Goal: Transaction & Acquisition: Purchase product/service

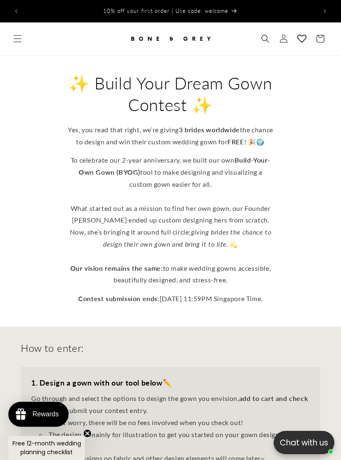
select select "*"
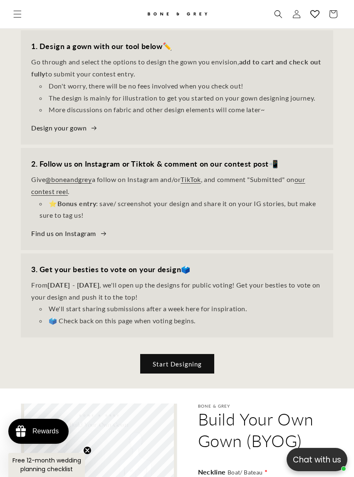
scroll to position [0, 306]
click at [195, 374] on link "Start Designing" at bounding box center [177, 364] width 74 height 20
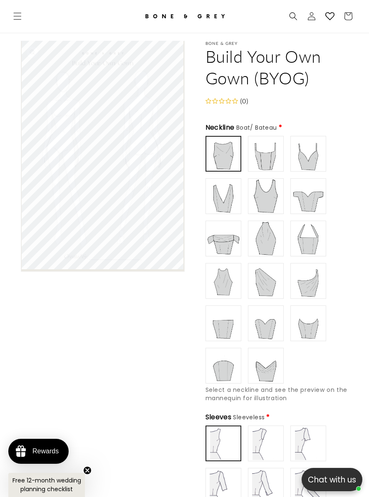
scroll to position [0, 320]
click at [268, 166] on img at bounding box center [265, 154] width 32 height 32
click at [272, 192] on img at bounding box center [265, 196] width 33 height 33
click at [311, 165] on img at bounding box center [307, 153] width 33 height 33
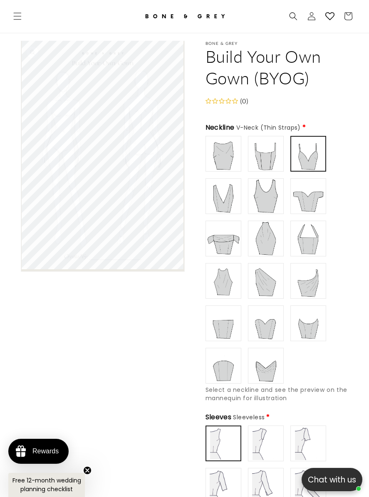
scroll to position [0, 0]
click at [236, 206] on img at bounding box center [223, 196] width 33 height 33
click at [282, 191] on img at bounding box center [265, 196] width 32 height 32
click at [316, 328] on img at bounding box center [307, 323] width 33 height 33
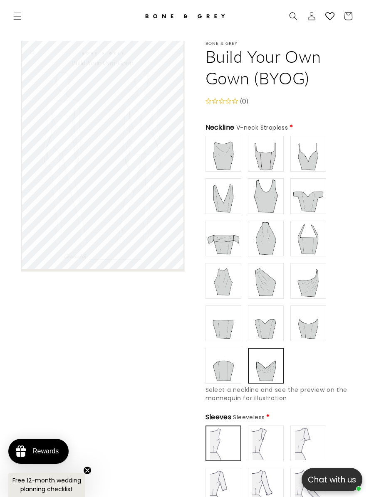
scroll to position [0, 0]
click at [229, 362] on img at bounding box center [223, 365] width 33 height 33
type input "**********"
click at [271, 327] on img at bounding box center [265, 323] width 32 height 32
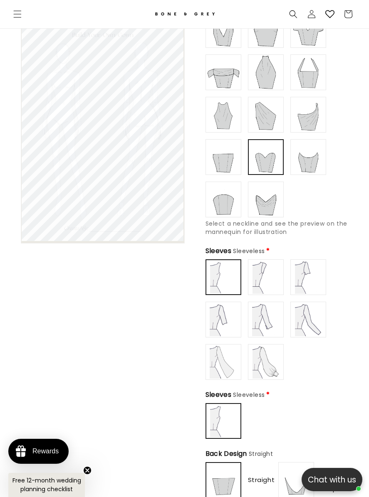
scroll to position [0, 640]
click at [232, 271] on img at bounding box center [223, 277] width 32 height 32
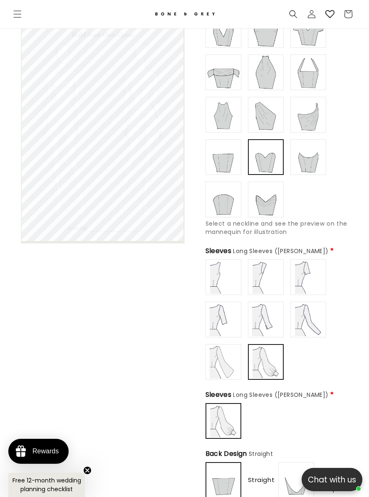
scroll to position [0, 0]
type input "**********"
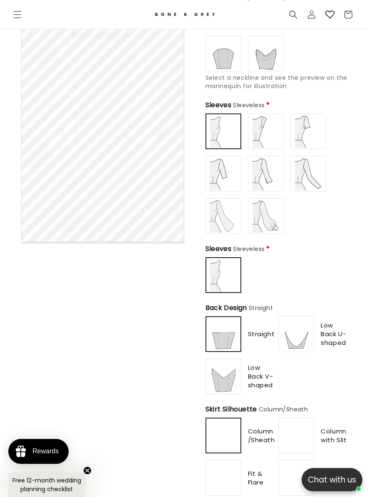
scroll to position [337, 0]
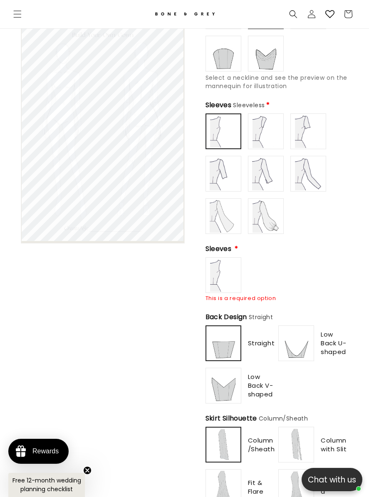
click at [230, 278] on img at bounding box center [223, 274] width 33 height 33
type input "**********"
click at [234, 280] on img at bounding box center [223, 274] width 33 height 33
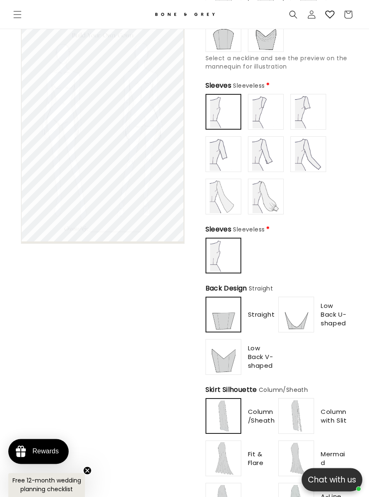
scroll to position [358, 0]
type input "**********"
click at [299, 329] on img at bounding box center [295, 313] width 33 height 33
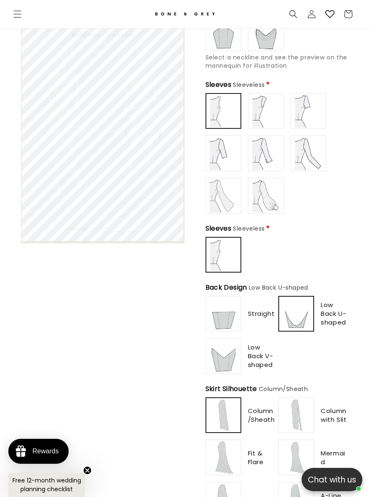
scroll to position [0, 640]
click at [300, 324] on img at bounding box center [296, 314] width 32 height 32
click at [303, 325] on img at bounding box center [296, 314] width 32 height 32
click at [239, 361] on img at bounding box center [223, 356] width 32 height 32
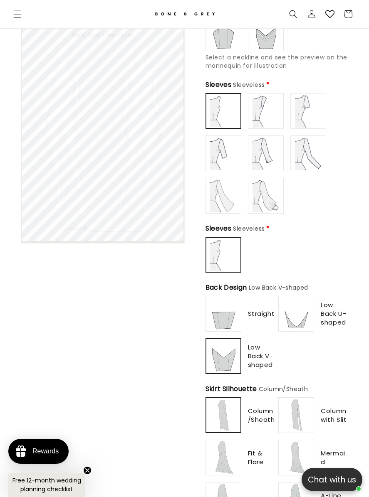
type input "********"
click at [236, 321] on img at bounding box center [223, 314] width 32 height 32
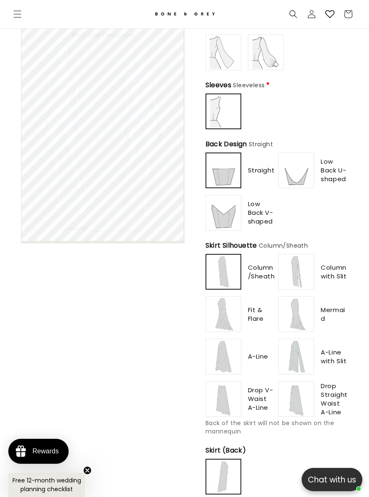
scroll to position [0, 320]
click at [263, 281] on span "Column/Sheath" at bounding box center [261, 271] width 27 height 17
click at [306, 288] on img at bounding box center [295, 271] width 33 height 33
click at [301, 368] on img at bounding box center [295, 356] width 33 height 33
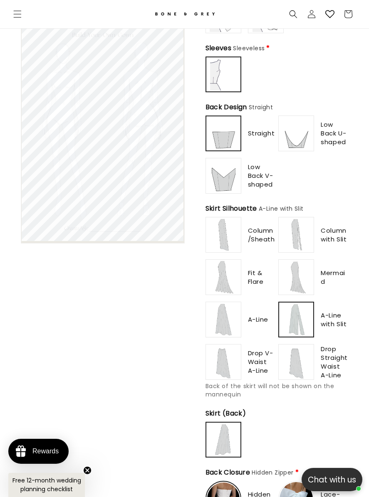
scroll to position [539, 0]
click at [261, 370] on span "Drop V-Waist A-Line" at bounding box center [261, 361] width 27 height 26
click at [249, 374] on span "Drop V-Waist A-Line" at bounding box center [261, 361] width 27 height 26
click at [240, 370] on img at bounding box center [223, 361] width 33 height 33
click at [240, 368] on img at bounding box center [223, 361] width 33 height 33
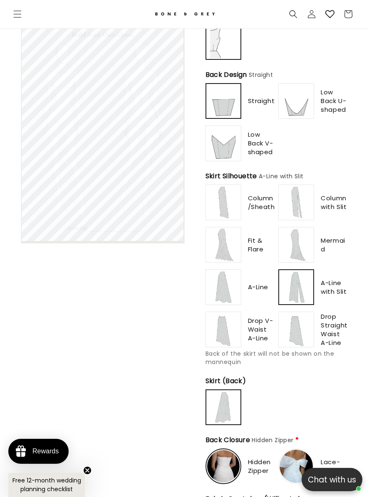
scroll to position [0, 640]
type input "**********"
click at [251, 254] on span "Fit & Flare" at bounding box center [261, 244] width 27 height 17
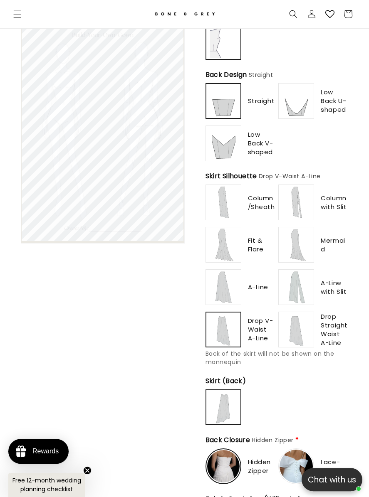
click at [320, 263] on div "Mermaid" at bounding box center [313, 245] width 70 height 36
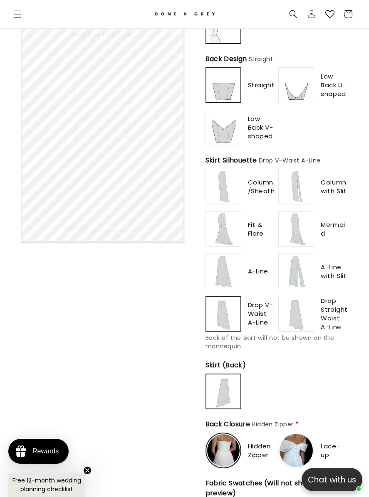
scroll to position [604, 0]
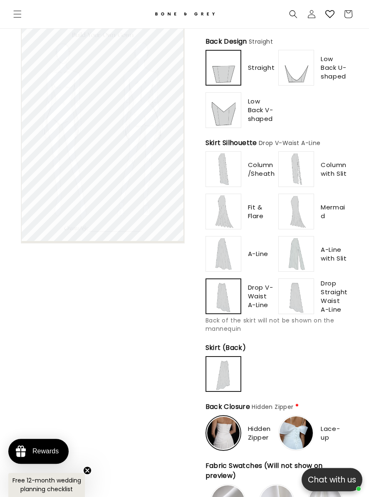
type input "*******"
click at [300, 449] on img at bounding box center [296, 433] width 32 height 32
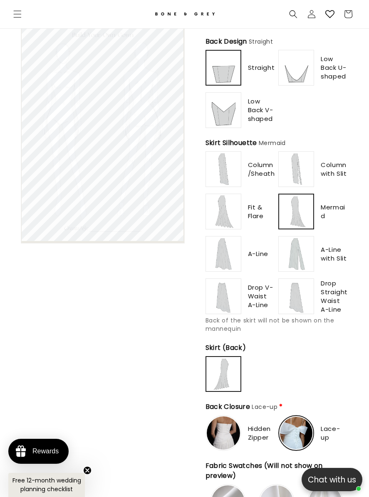
type input "**********"
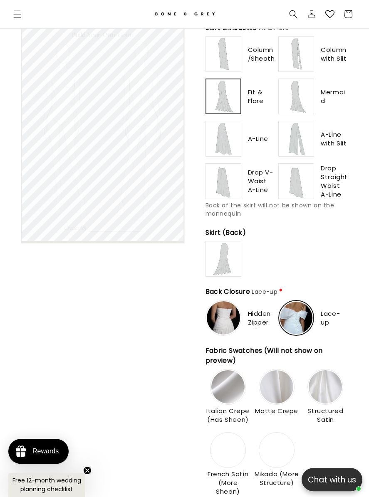
scroll to position [719, 0]
click at [219, 276] on img at bounding box center [223, 258] width 33 height 33
type input "**********"
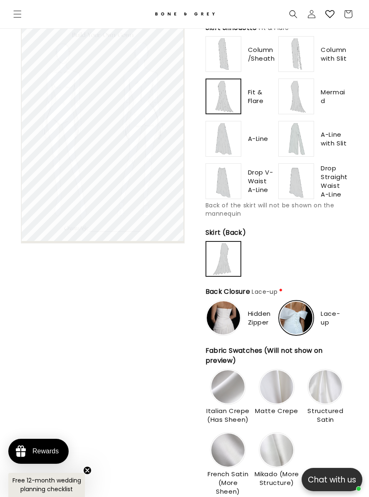
click at [224, 275] on img at bounding box center [223, 259] width 32 height 32
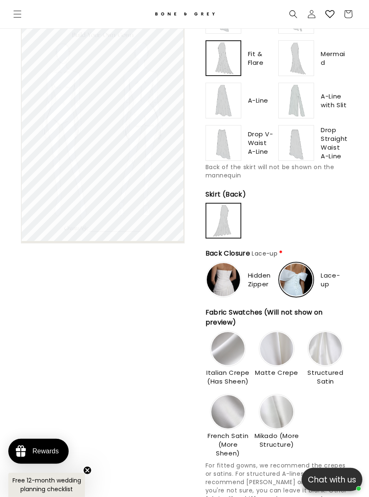
scroll to position [759, 0]
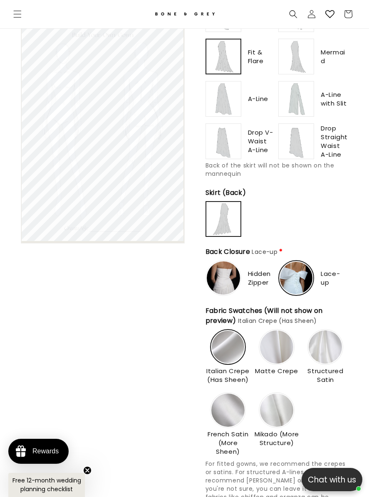
click at [225, 352] on img at bounding box center [228, 347] width 32 height 32
type input "**********"
click at [216, 426] on img at bounding box center [228, 410] width 32 height 32
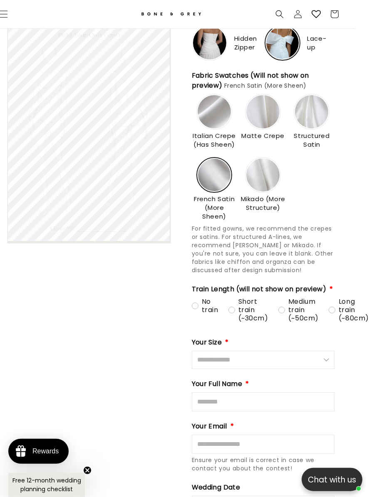
scroll to position [994, 16]
type input "**********"
click at [286, 322] on div "Medium train (~50cm)" at bounding box center [298, 309] width 40 height 25
click at [270, 369] on input "Size" at bounding box center [263, 359] width 143 height 18
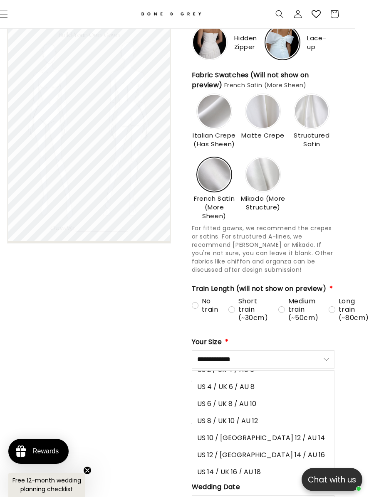
click at [270, 446] on button "US 10 / UK 12 / AU 14" at bounding box center [263, 437] width 142 height 17
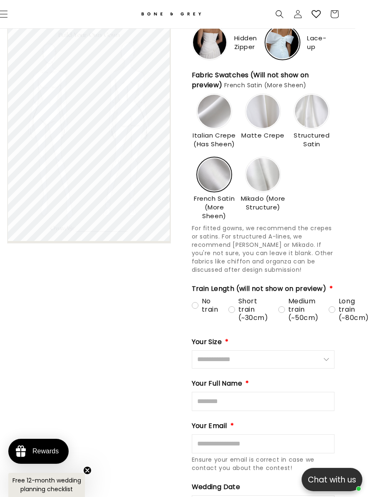
type input "**********"
click at [290, 411] on input "Full Name" at bounding box center [263, 401] width 143 height 19
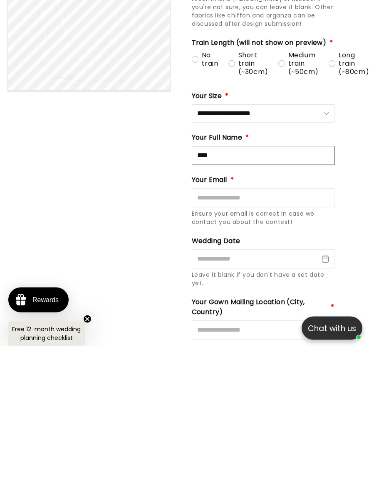
scroll to position [0, 640]
type input "**********"
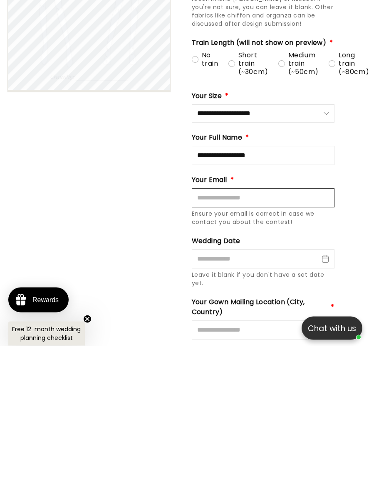
click at [302, 340] on input "Email" at bounding box center [263, 349] width 143 height 19
type input "**********"
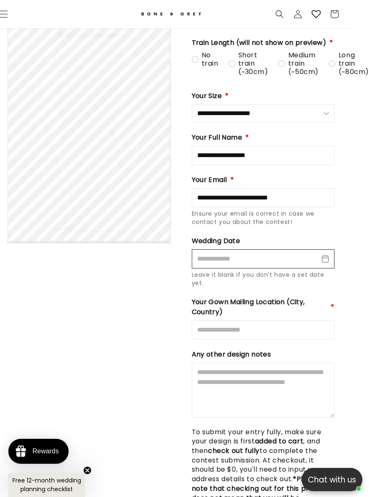
click at [285, 290] on body "x by Timesact" at bounding box center [170, 78] width 369 height 2637
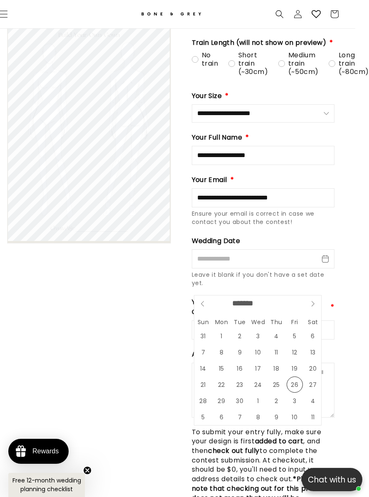
click at [311, 305] on icon at bounding box center [312, 303] width 3 height 5
click at [310, 305] on icon at bounding box center [313, 304] width 6 height 6
select select "**"
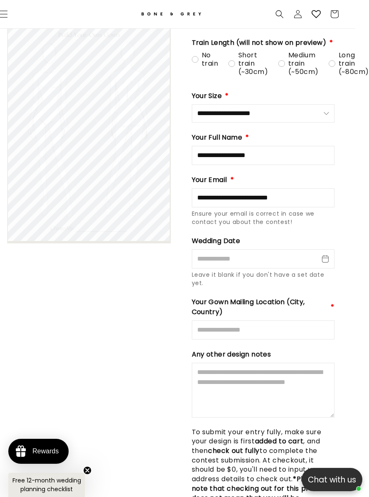
click at [301, 340] on input "Mailing Location" at bounding box center [263, 329] width 143 height 19
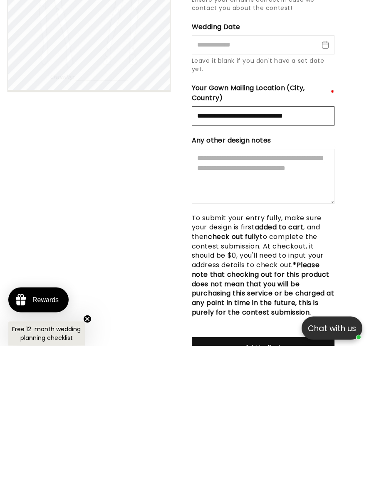
scroll to position [1398, 16]
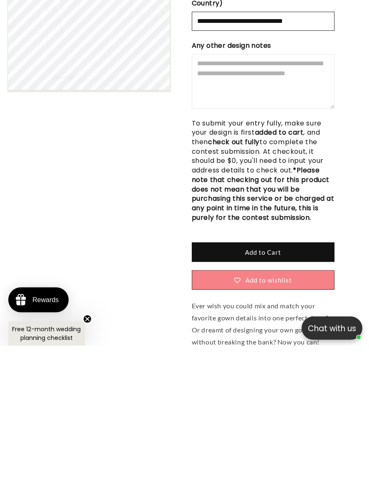
type input "**********"
click at [304, 394] on button "Add to Cart" at bounding box center [263, 404] width 143 height 20
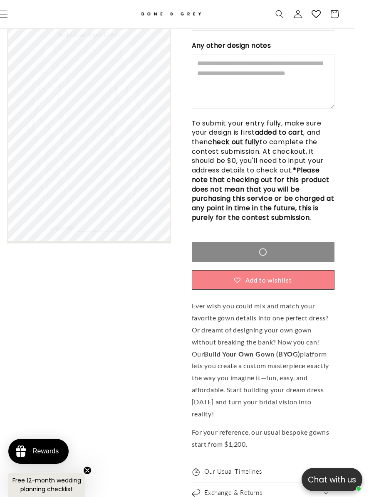
scroll to position [0, 640]
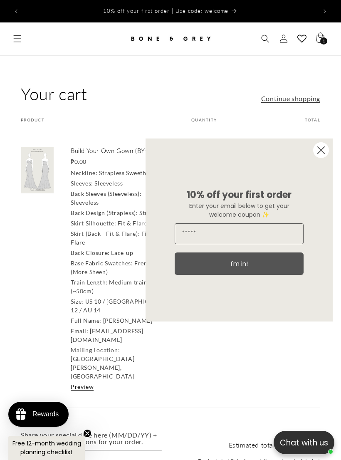
click at [322, 149] on icon "Close dialog" at bounding box center [321, 150] width 7 height 7
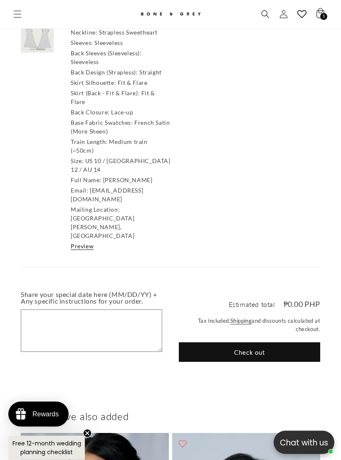
scroll to position [136, 0]
click at [266, 342] on button "Check out" at bounding box center [249, 352] width 141 height 20
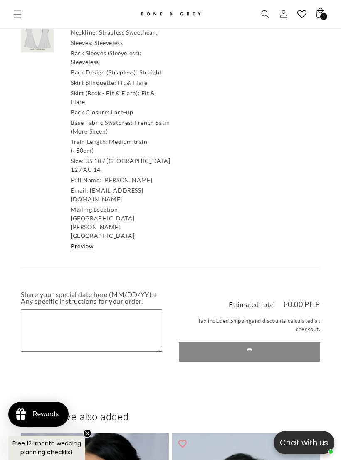
scroll to position [0, 0]
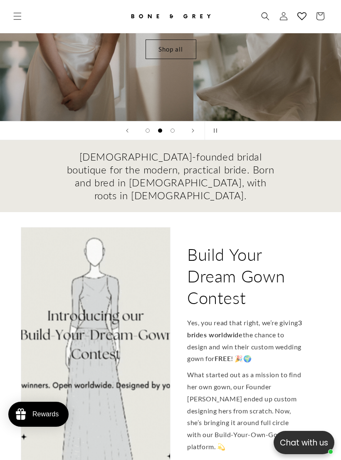
scroll to position [191, 0]
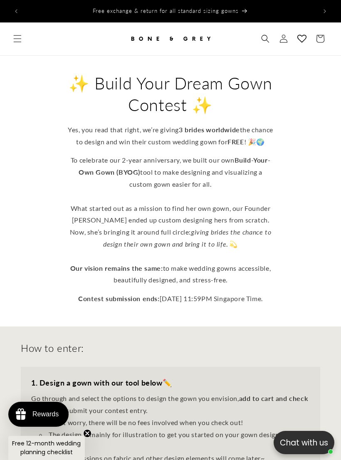
scroll to position [0, 0]
click at [19, 40] on span "Menu" at bounding box center [17, 39] width 18 height 18
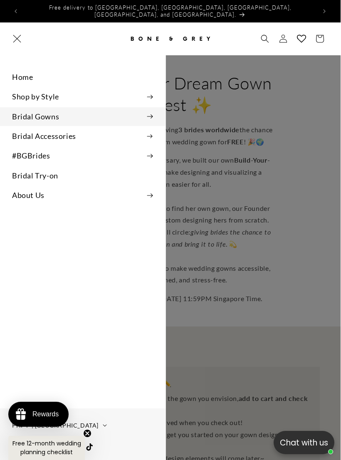
click at [44, 114] on summary "Bridal Gowns" at bounding box center [83, 116] width 166 height 19
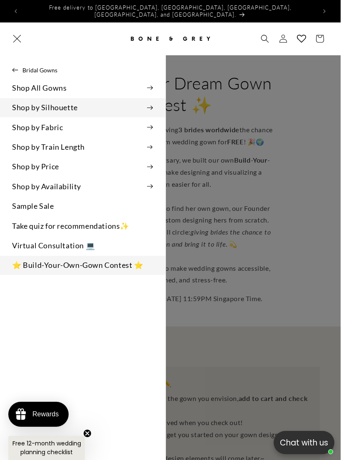
click at [30, 107] on summary "Shop by Silhouette" at bounding box center [83, 107] width 166 height 19
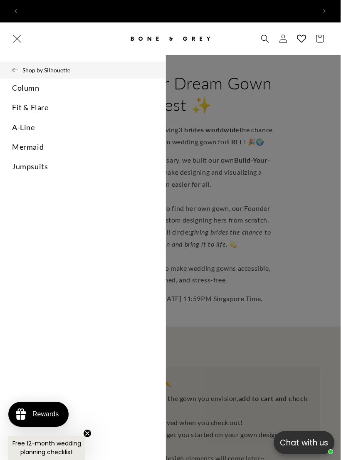
scroll to position [0, 0]
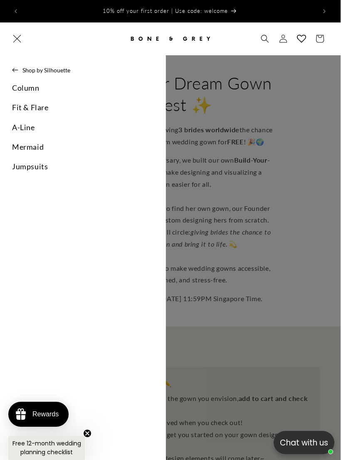
click at [27, 145] on link "Mermaid" at bounding box center [83, 147] width 166 height 19
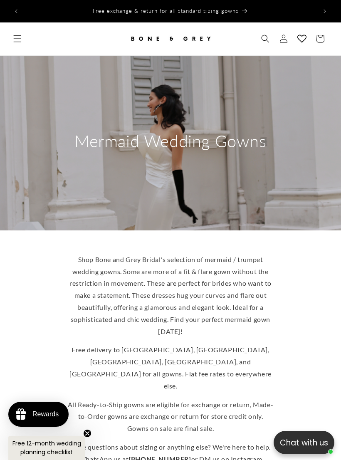
click at [23, 33] on span "Menu" at bounding box center [17, 39] width 18 height 18
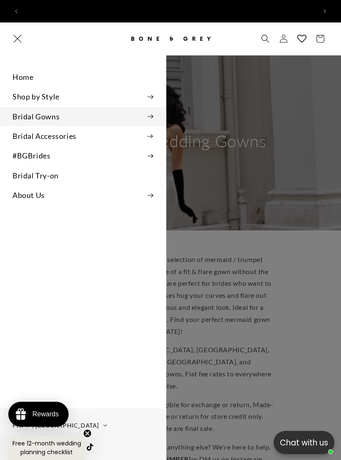
scroll to position [0, 587]
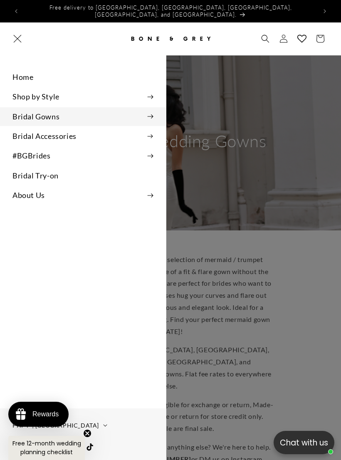
click at [149, 114] on icon at bounding box center [150, 116] width 6 height 5
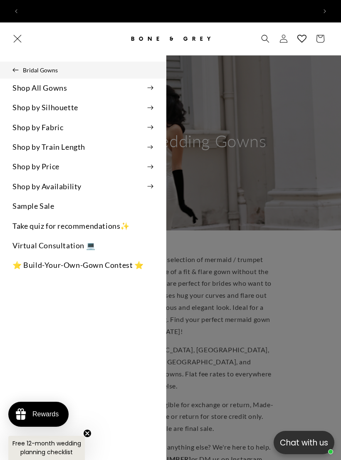
scroll to position [0, 0]
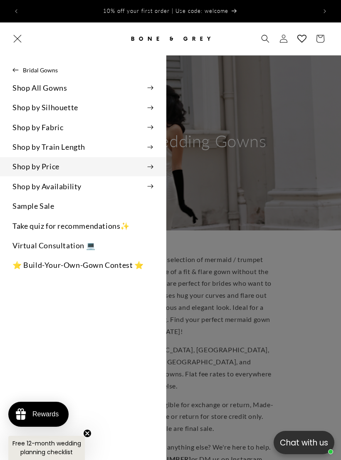
click at [148, 168] on summary "Shop by Price" at bounding box center [83, 166] width 166 height 19
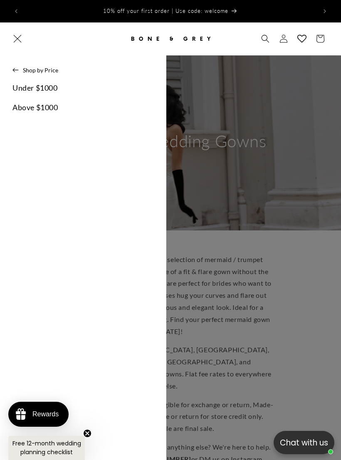
click at [19, 83] on link "Under $1000" at bounding box center [83, 88] width 166 height 19
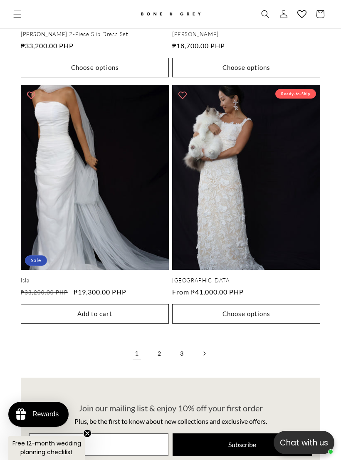
scroll to position [3490, 0]
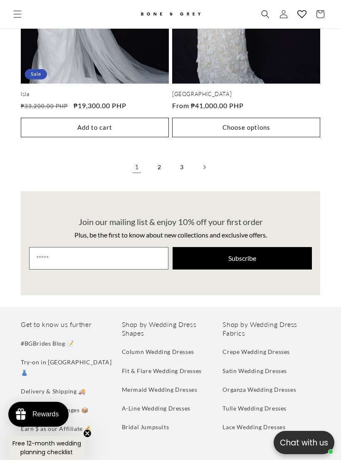
click at [166, 158] on link "2" at bounding box center [159, 167] width 18 height 18
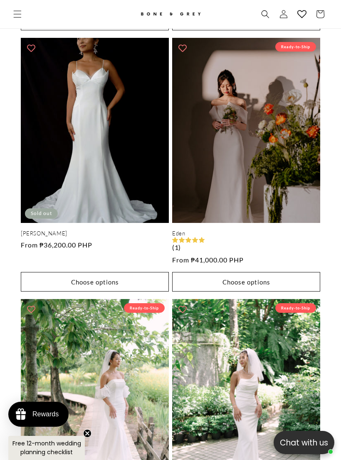
scroll to position [0, 293]
